Goal: Information Seeking & Learning: Check status

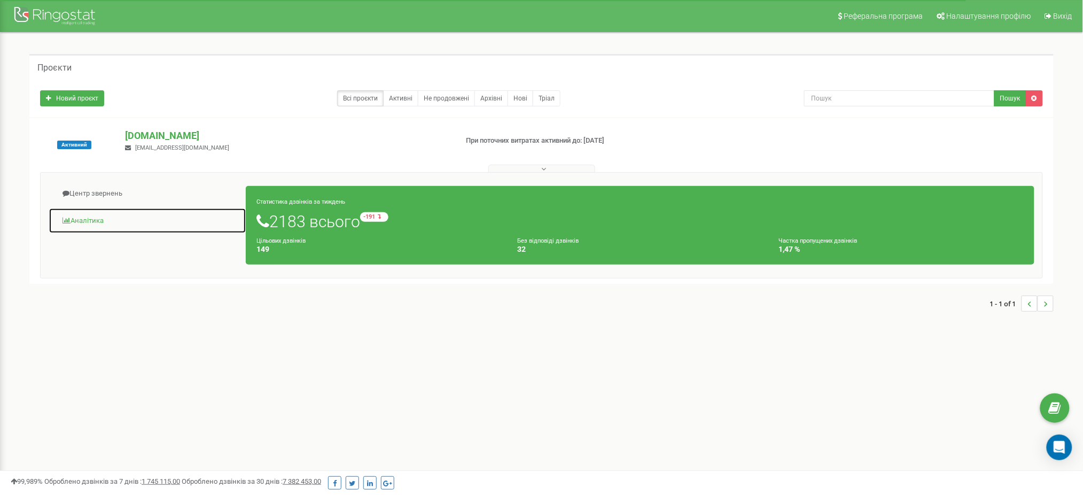
click at [100, 224] on link "Аналiтика" at bounding box center [148, 221] width 198 height 26
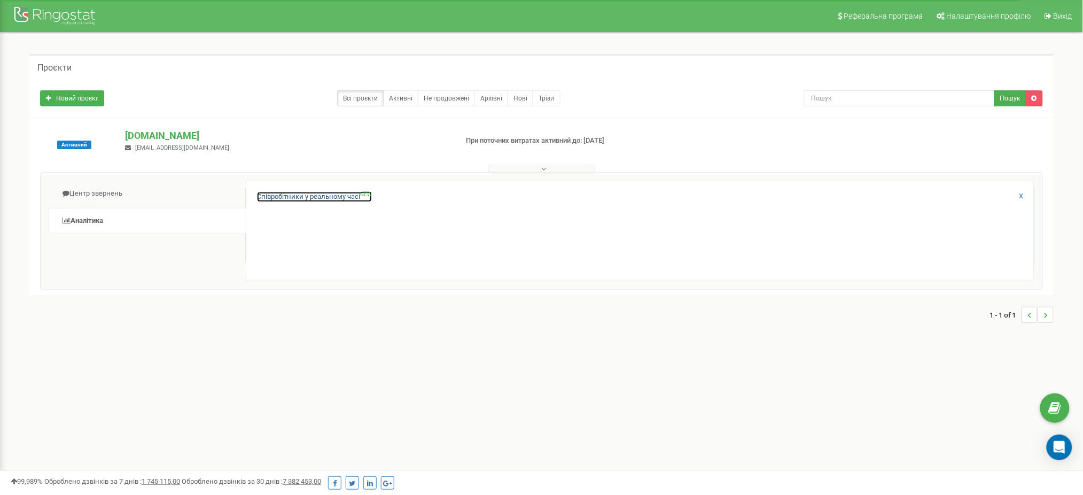
click at [278, 196] on link "Співробітники у реальному часі NEW" at bounding box center [314, 197] width 115 height 10
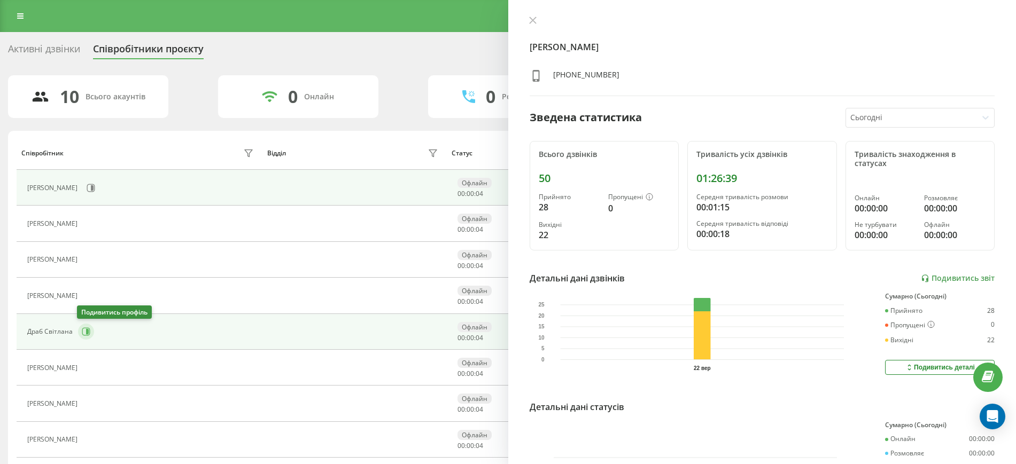
click at [88, 328] on icon at bounding box center [86, 332] width 9 height 9
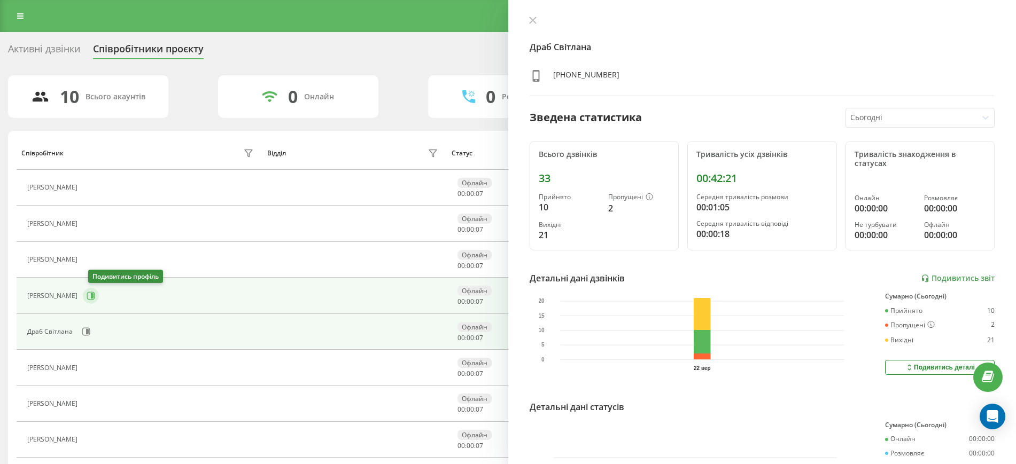
click at [99, 293] on button at bounding box center [91, 296] width 16 height 16
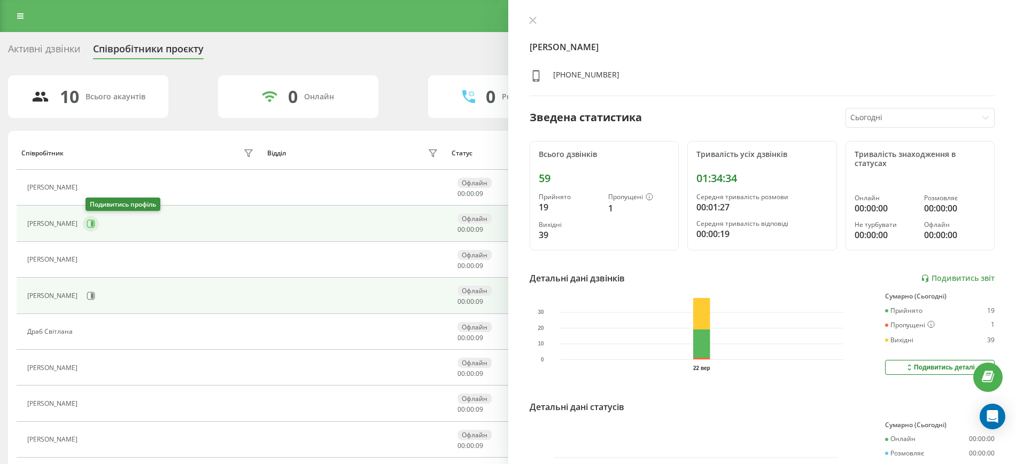
click at [94, 223] on icon at bounding box center [92, 223] width 3 height 5
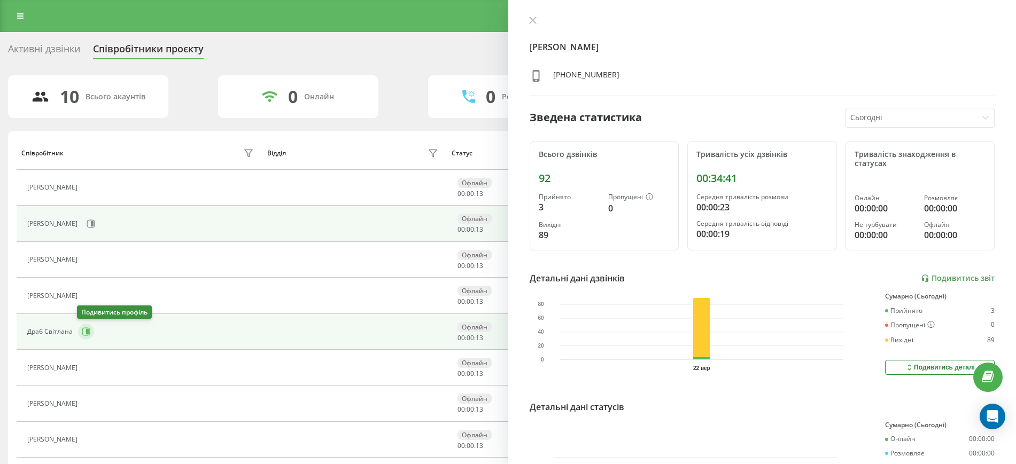
click at [85, 335] on icon at bounding box center [86, 332] width 9 height 9
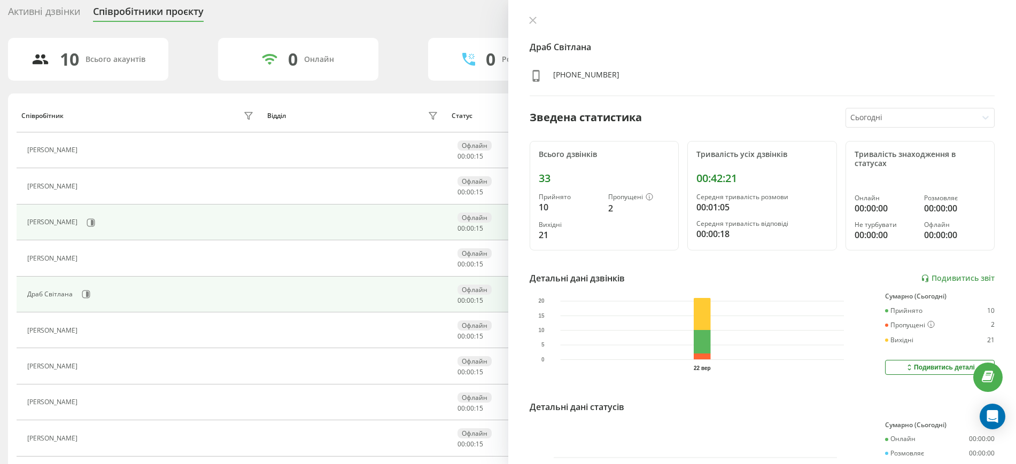
scroll to position [67, 0]
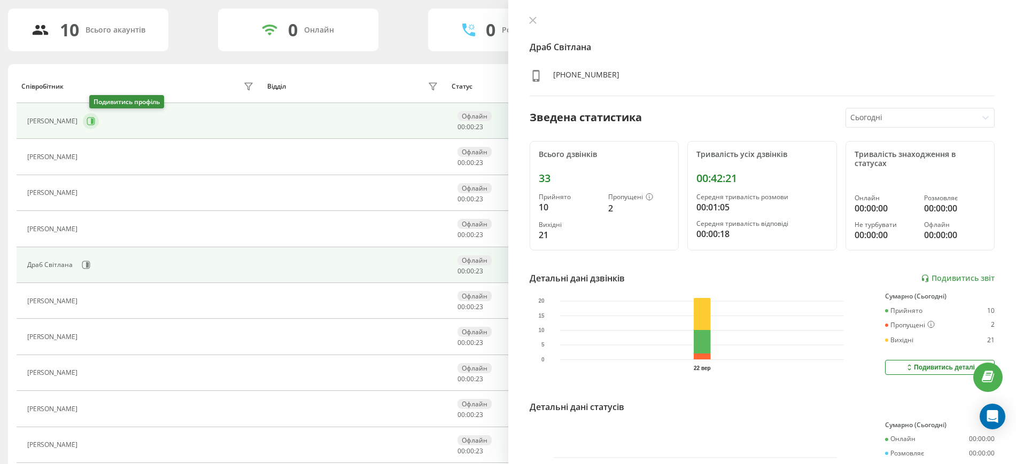
click at [95, 119] on icon at bounding box center [91, 121] width 9 height 9
